Goal: Navigation & Orientation: Find specific page/section

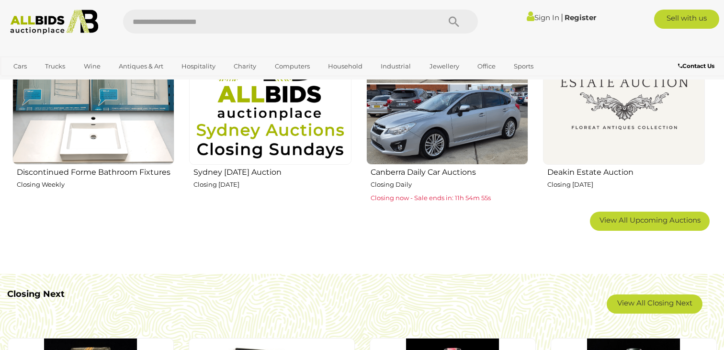
scroll to position [664, 0]
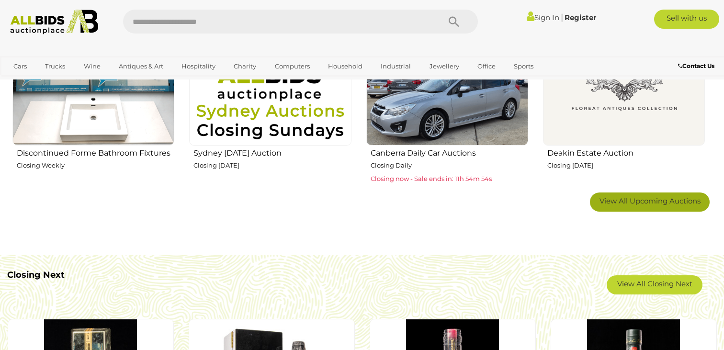
click at [631, 205] on link "View All Upcoming Auctions" at bounding box center [650, 202] width 120 height 19
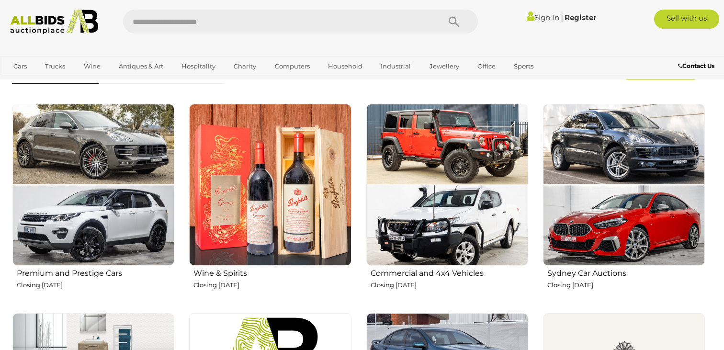
scroll to position [0, 0]
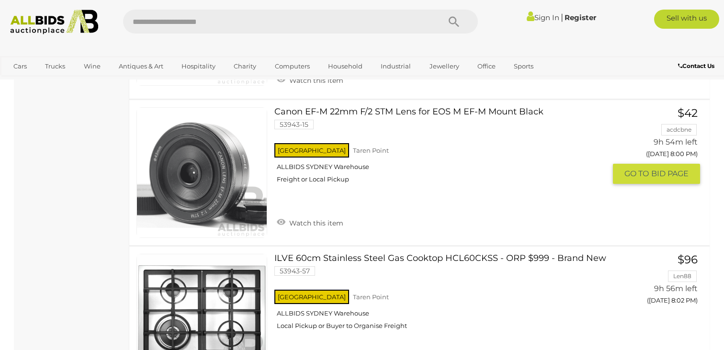
scroll to position [4654, 0]
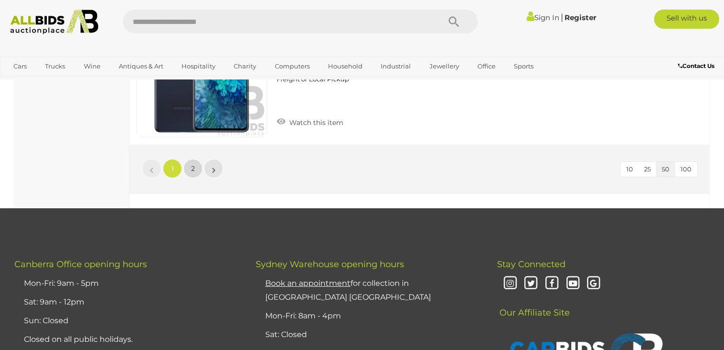
click at [197, 172] on link "2" at bounding box center [193, 168] width 19 height 19
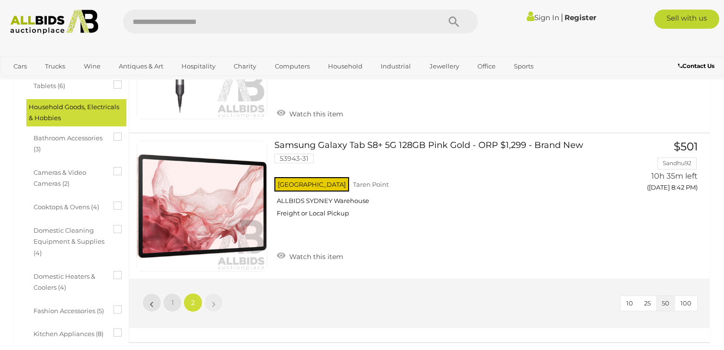
scroll to position [236, 0]
